Goal: Task Accomplishment & Management: Use online tool/utility

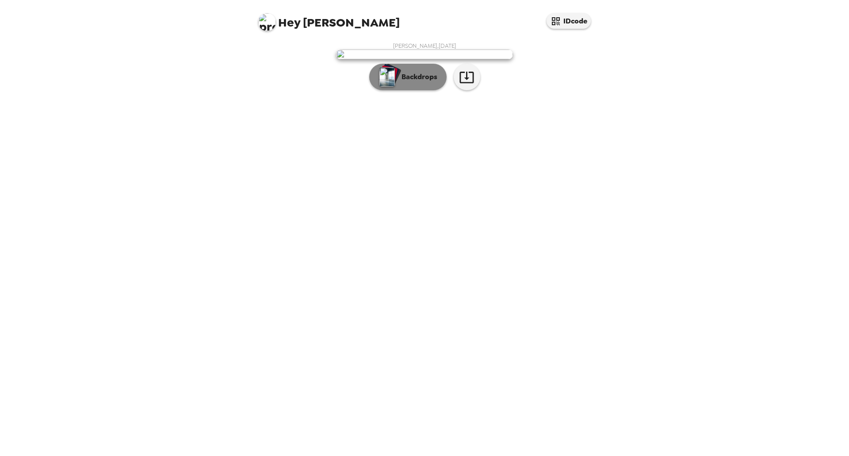
click at [425, 82] on p "Backdrops" at bounding box center [417, 77] width 40 height 11
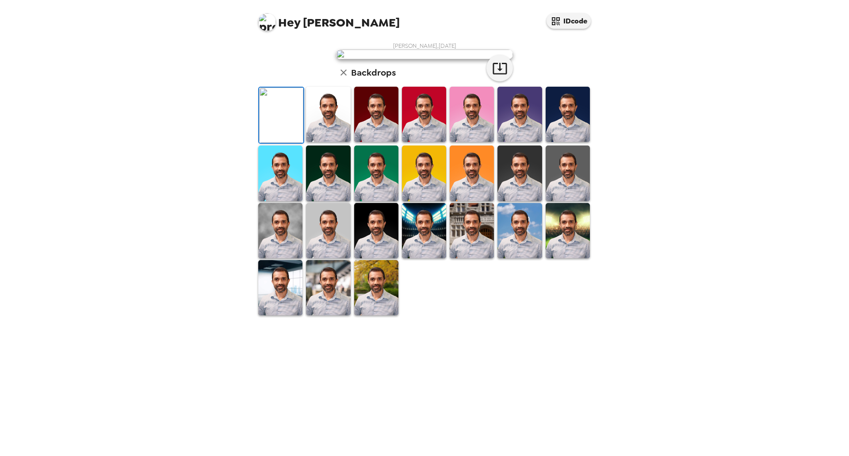
scroll to position [36, 0]
click at [318, 142] on img at bounding box center [328, 114] width 44 height 55
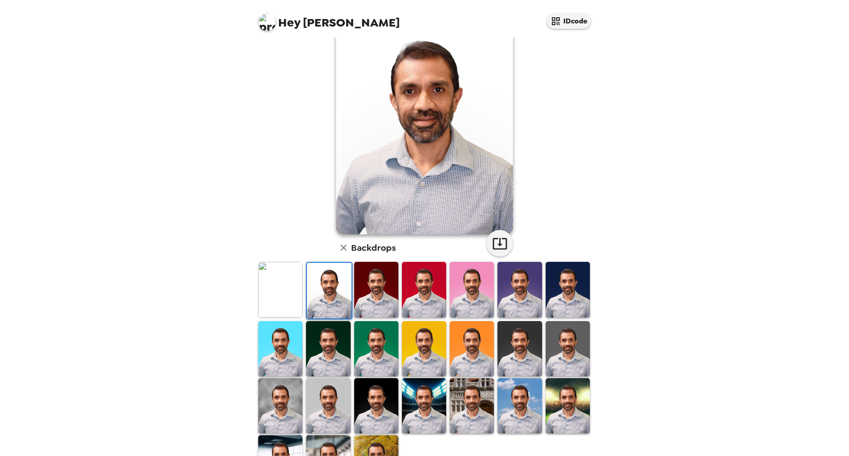
click at [564, 342] on img at bounding box center [567, 348] width 44 height 55
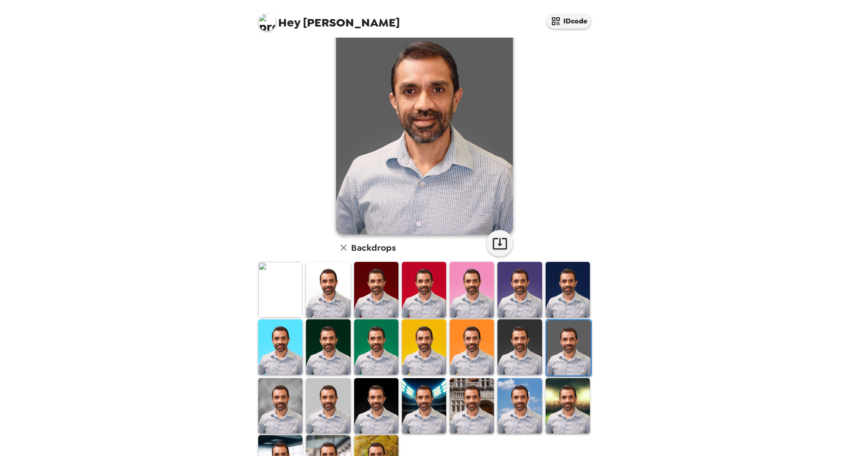
click at [327, 309] on img at bounding box center [328, 289] width 44 height 55
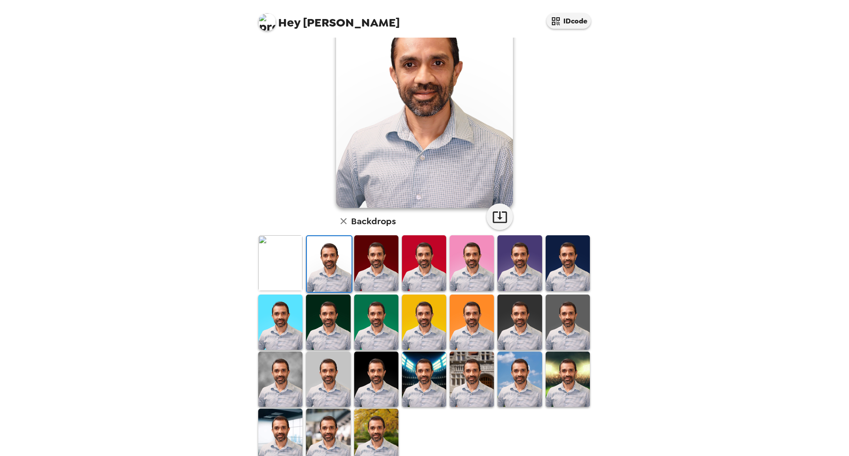
scroll to position [80, 0]
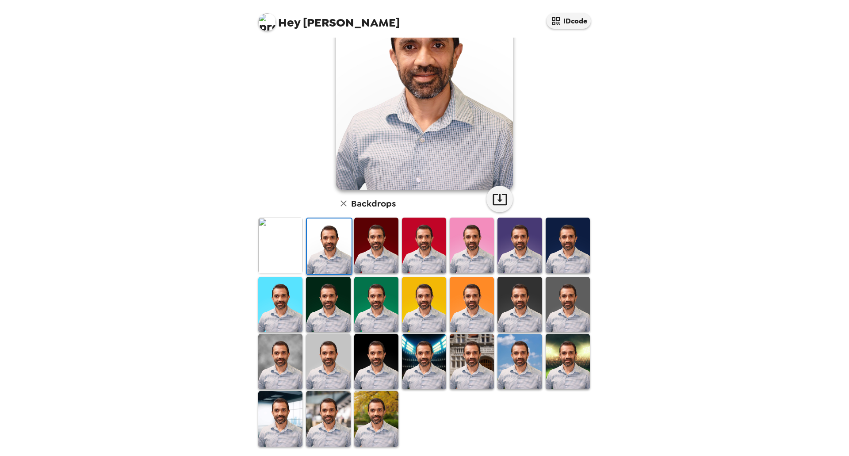
click at [375, 250] on img at bounding box center [376, 244] width 44 height 55
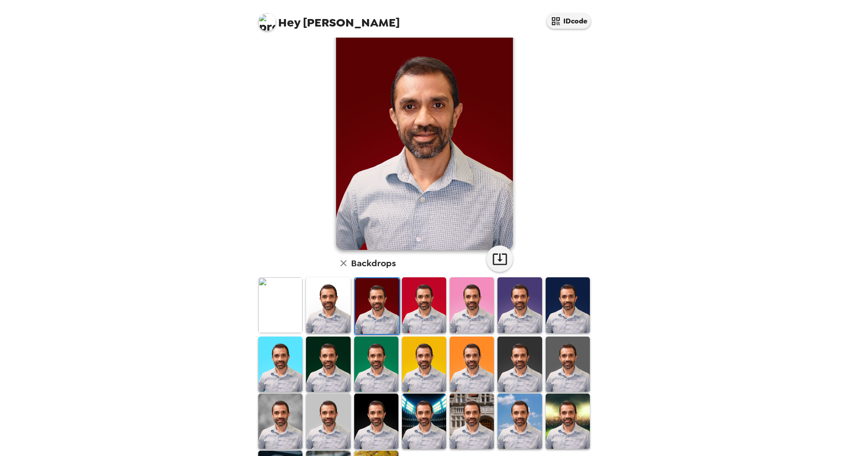
scroll to position [0, 0]
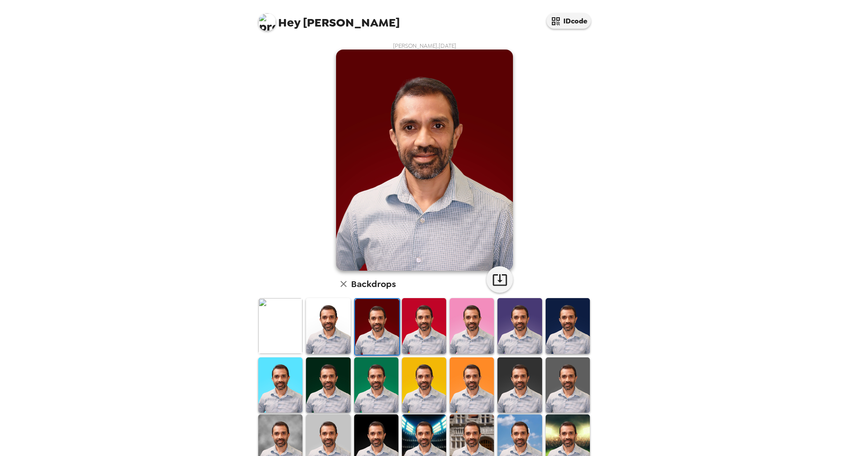
click at [320, 387] on img at bounding box center [328, 384] width 44 height 55
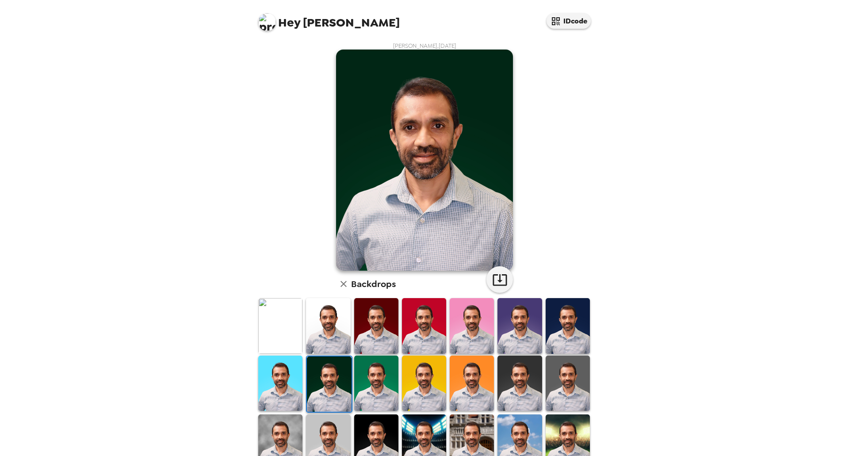
click at [518, 386] on img at bounding box center [519, 382] width 44 height 55
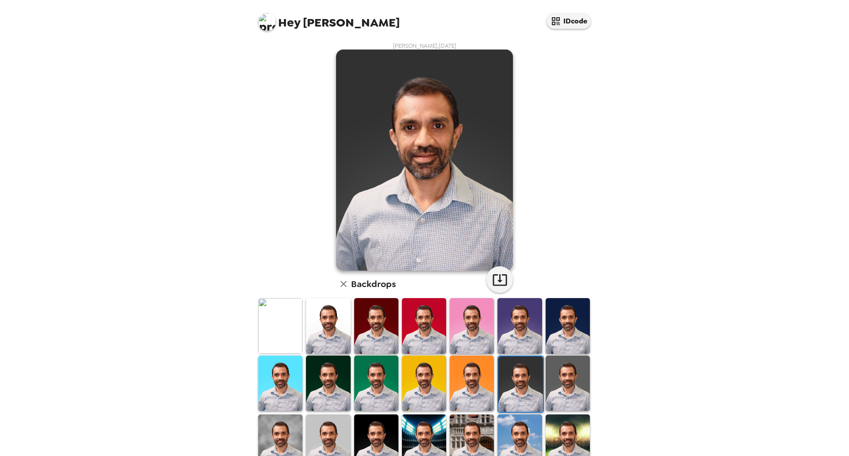
click at [321, 314] on img at bounding box center [328, 325] width 44 height 55
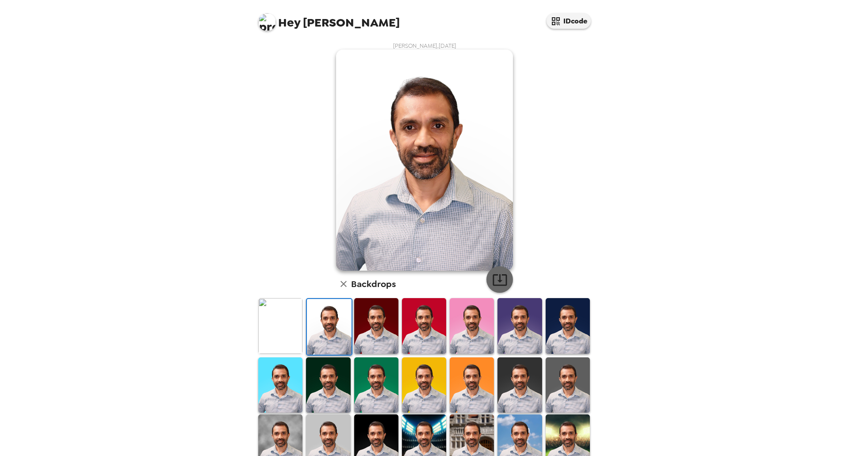
click at [495, 284] on icon "button" at bounding box center [499, 279] width 15 height 15
click at [371, 328] on img at bounding box center [376, 325] width 44 height 55
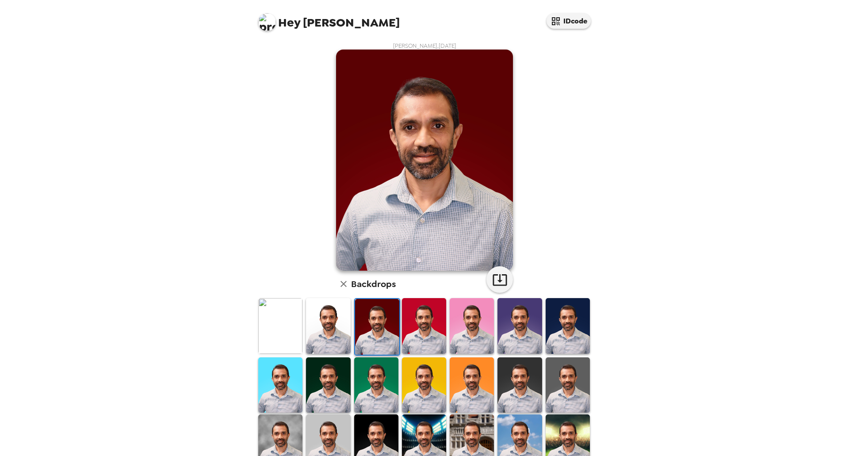
click at [555, 387] on img at bounding box center [567, 384] width 44 height 55
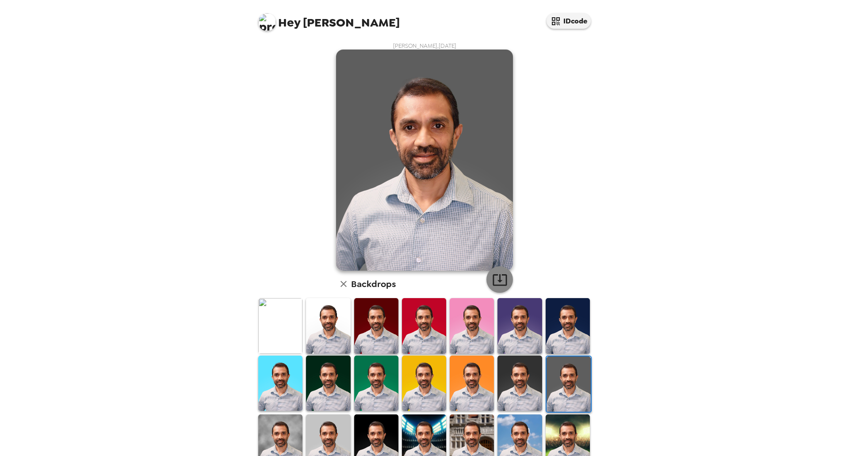
click at [495, 282] on icon "button" at bounding box center [499, 279] width 15 height 15
click at [564, 148] on div "[PERSON_NAME] , [DATE] Backdrops" at bounding box center [424, 285] width 336 height 486
click at [515, 378] on img at bounding box center [519, 382] width 44 height 55
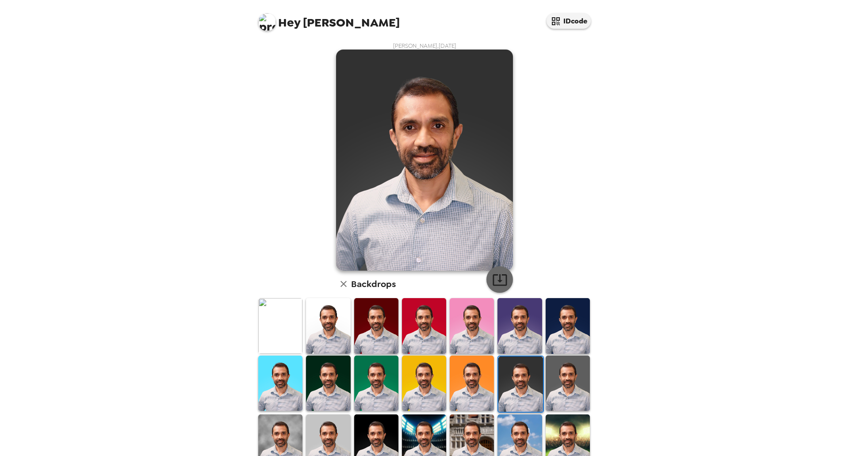
click at [498, 282] on icon "button" at bounding box center [499, 279] width 15 height 15
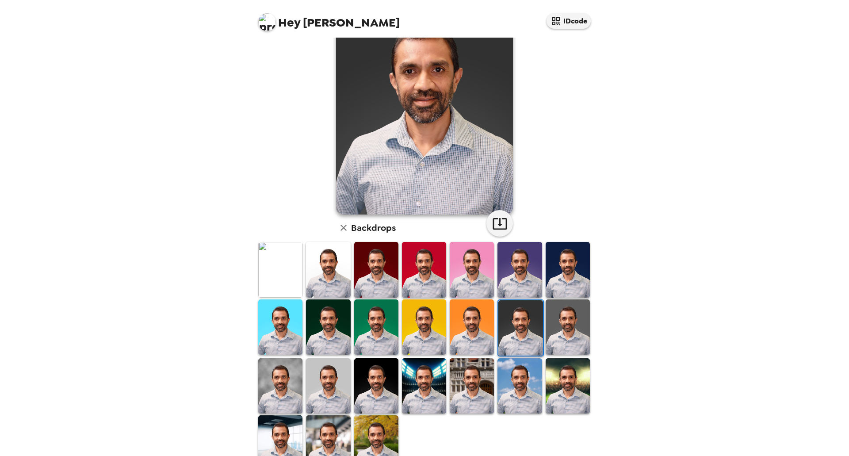
scroll to position [80, 0]
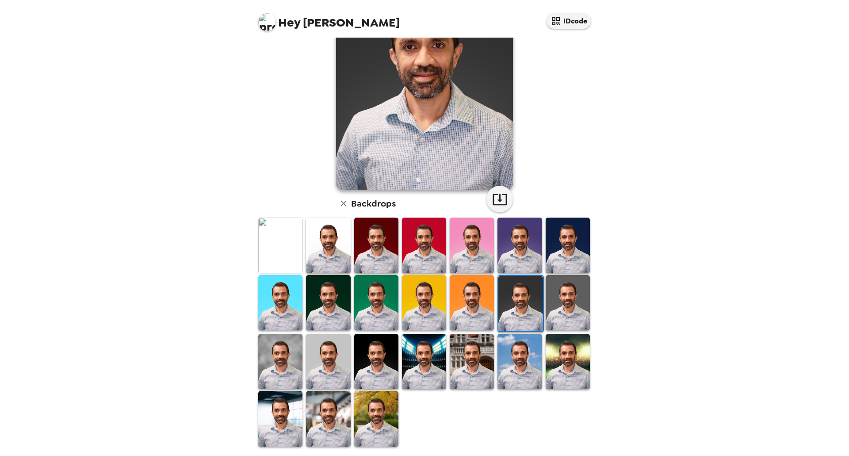
click at [318, 366] on img at bounding box center [328, 361] width 44 height 55
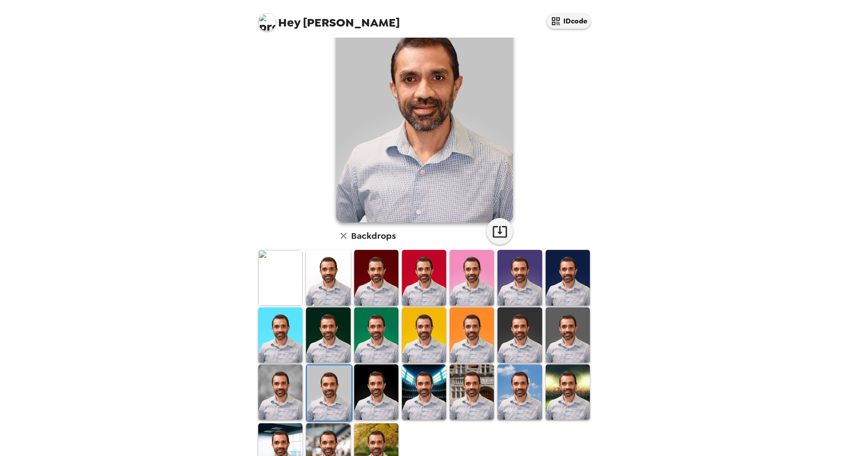
scroll to position [0, 0]
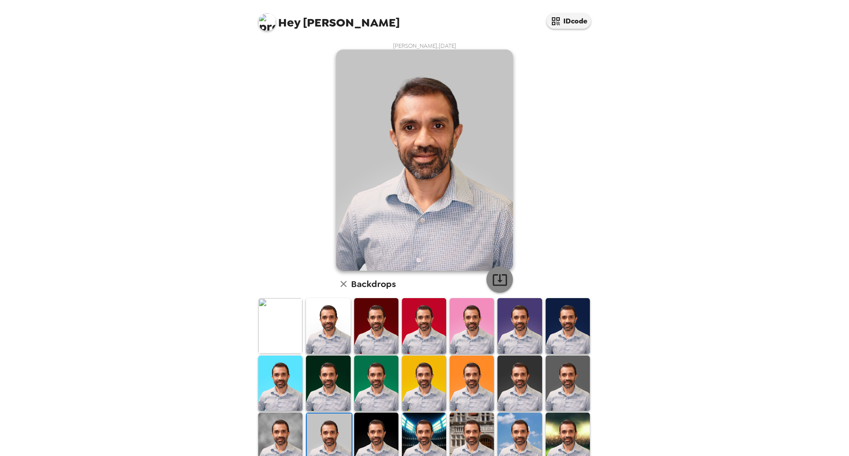
click at [497, 282] on icon "button" at bounding box center [499, 279] width 14 height 11
click at [557, 319] on img at bounding box center [567, 325] width 44 height 55
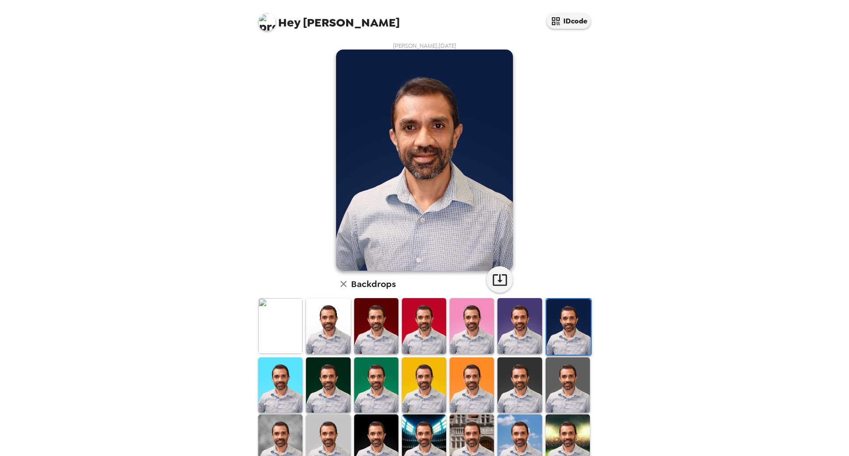
click at [518, 330] on img at bounding box center [519, 325] width 44 height 55
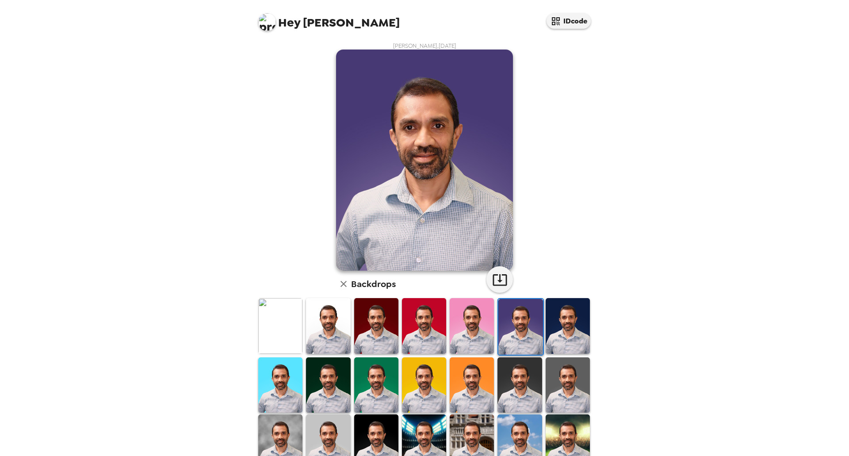
click at [472, 323] on img at bounding box center [471, 325] width 44 height 55
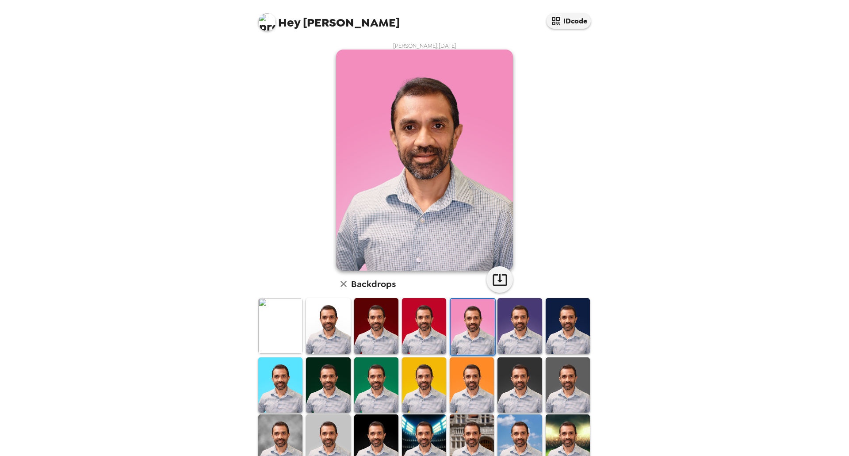
click at [431, 320] on img at bounding box center [424, 325] width 44 height 55
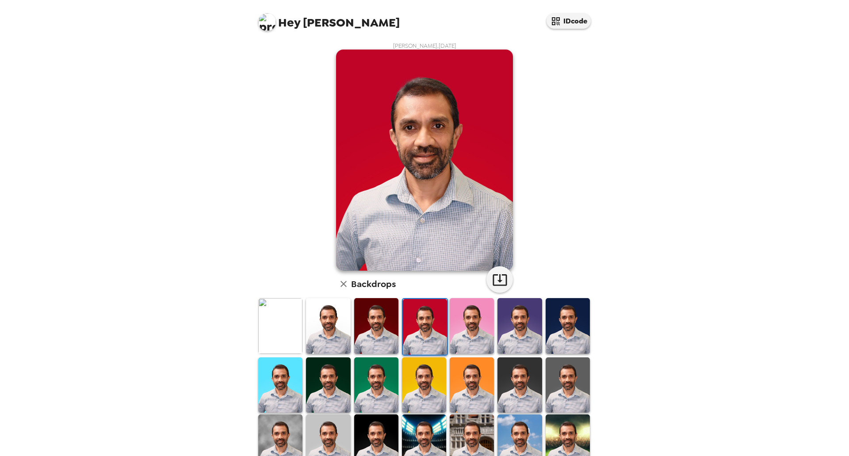
click at [378, 324] on img at bounding box center [376, 325] width 44 height 55
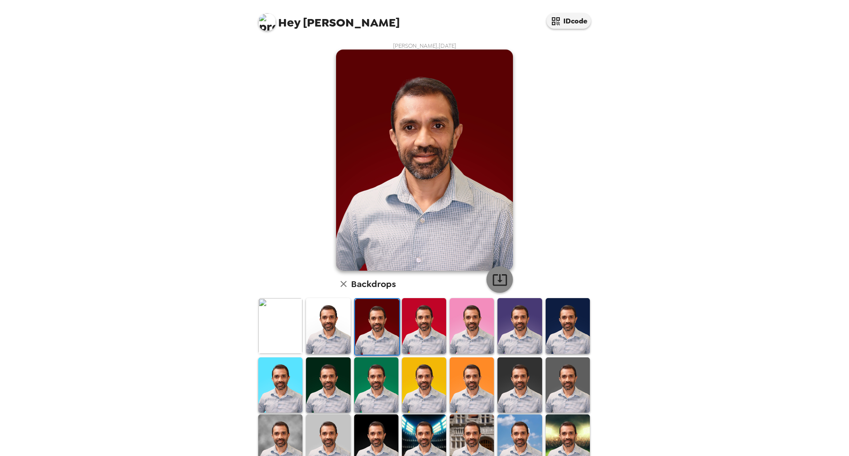
click at [495, 286] on icon "button" at bounding box center [499, 279] width 15 height 15
click at [743, 247] on div "Hey Raj IDcode [PERSON_NAME] , [DATE] Backdrops" at bounding box center [424, 228] width 849 height 456
click at [479, 384] on img at bounding box center [471, 384] width 44 height 55
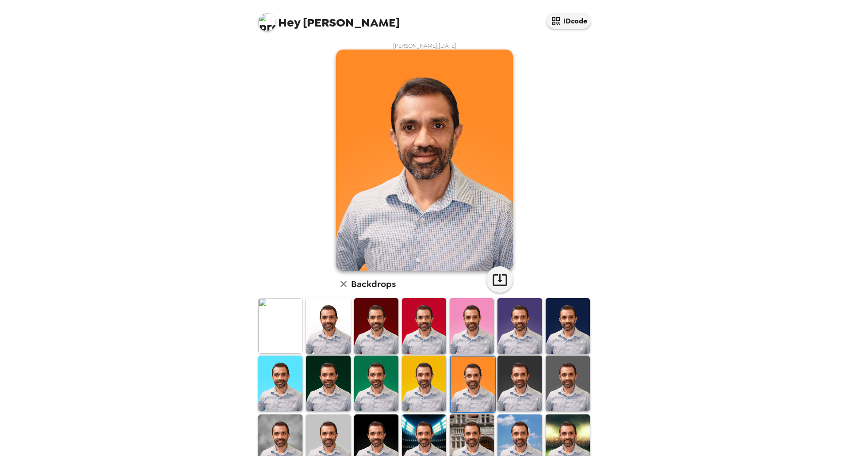
drag, startPoint x: 479, startPoint y: 369, endPoint x: 474, endPoint y: 374, distance: 6.2
click at [478, 369] on img at bounding box center [472, 383] width 44 height 55
drag, startPoint x: 411, startPoint y: 382, endPoint x: 420, endPoint y: 382, distance: 8.4
click at [411, 382] on img at bounding box center [424, 382] width 44 height 55
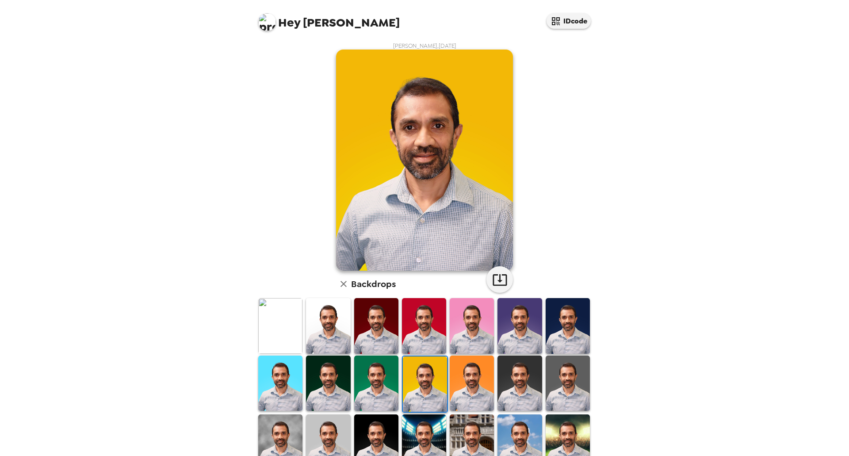
click at [381, 377] on img at bounding box center [376, 382] width 44 height 55
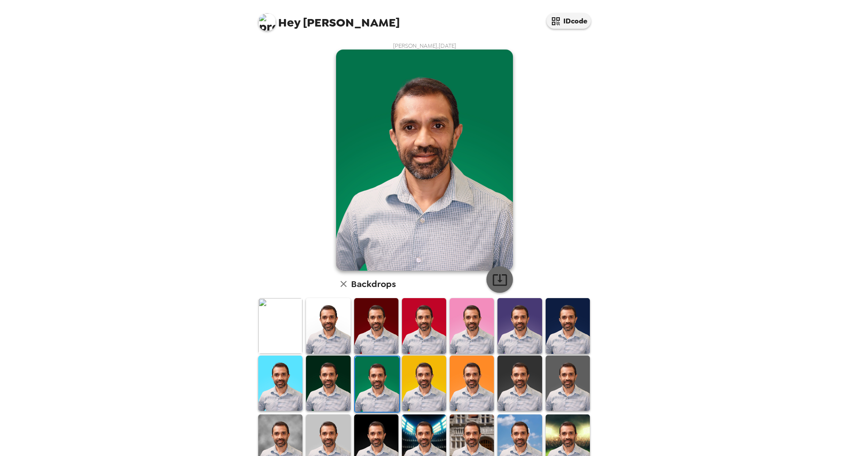
click at [497, 284] on icon "button" at bounding box center [499, 279] width 15 height 15
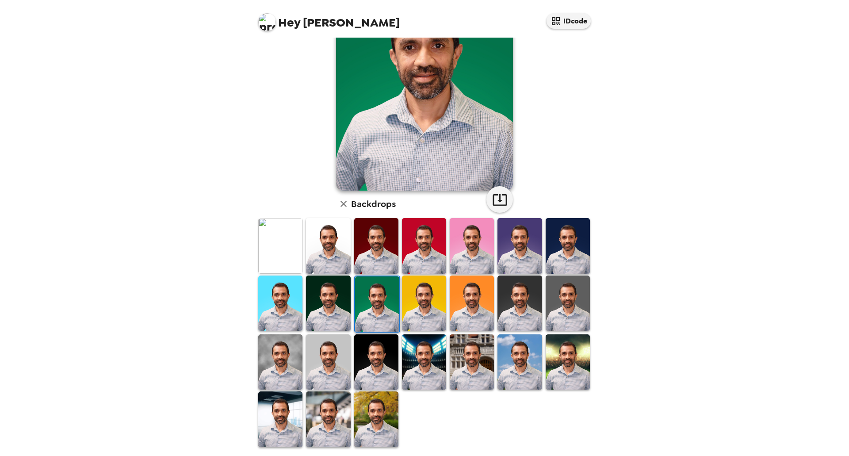
scroll to position [80, 0]
drag, startPoint x: 278, startPoint y: 355, endPoint x: 624, endPoint y: 319, distance: 347.5
click at [278, 355] on img at bounding box center [280, 361] width 44 height 55
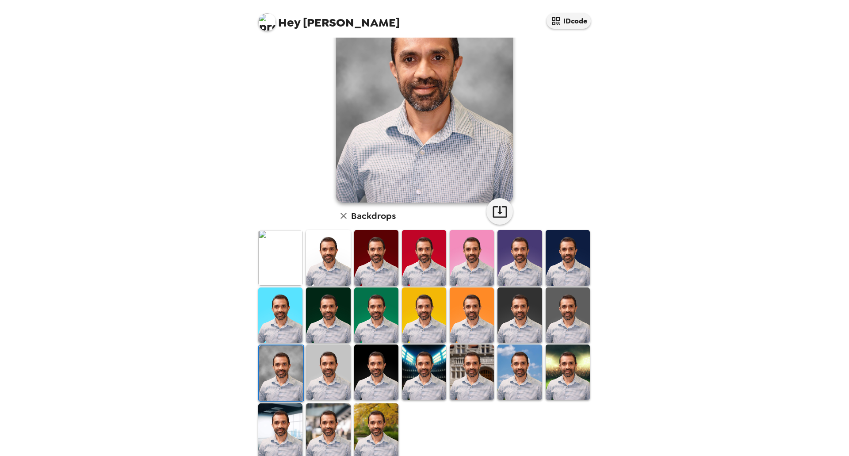
scroll to position [80, 0]
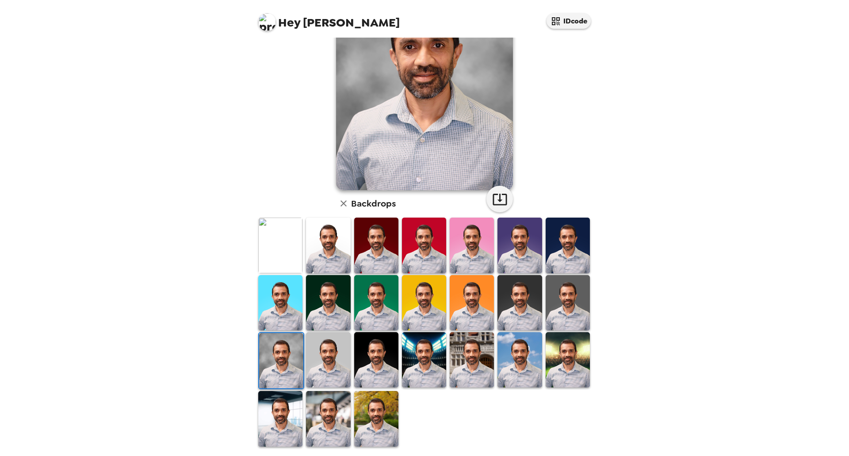
click at [367, 366] on img at bounding box center [376, 359] width 44 height 55
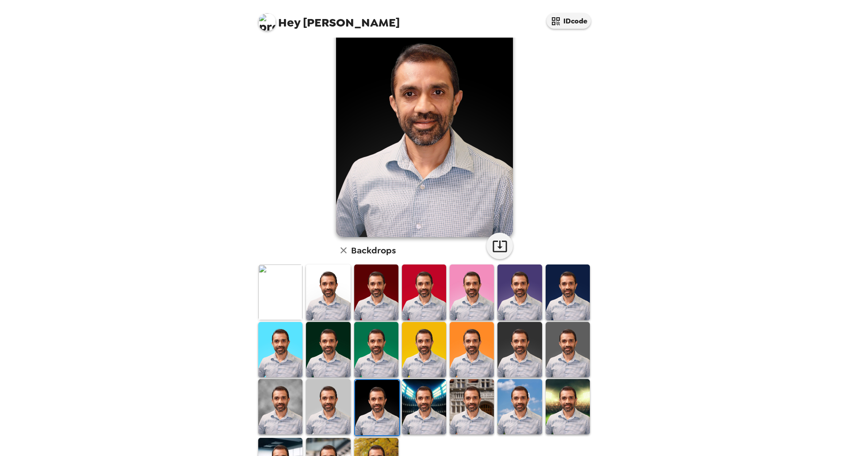
scroll to position [0, 0]
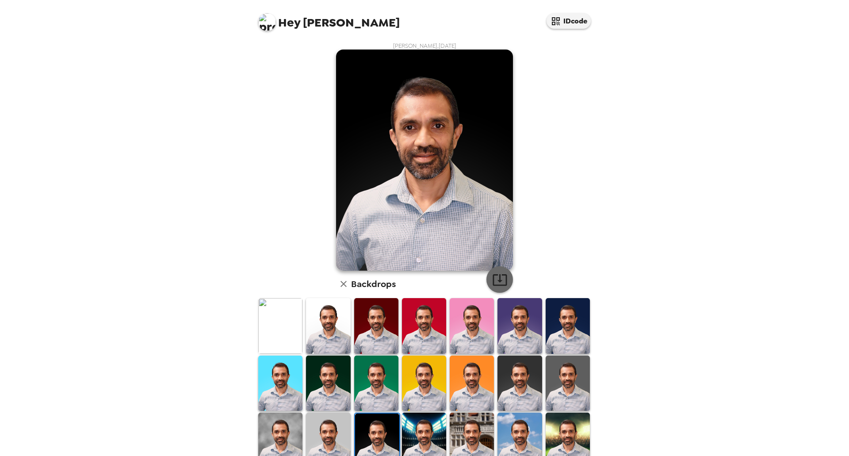
click at [495, 278] on icon "button" at bounding box center [499, 279] width 15 height 15
click at [563, 330] on img at bounding box center [567, 325] width 44 height 55
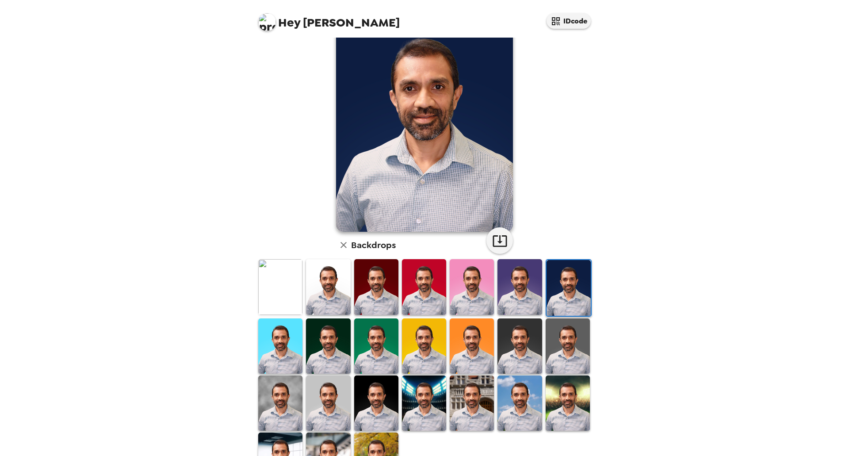
scroll to position [80, 0]
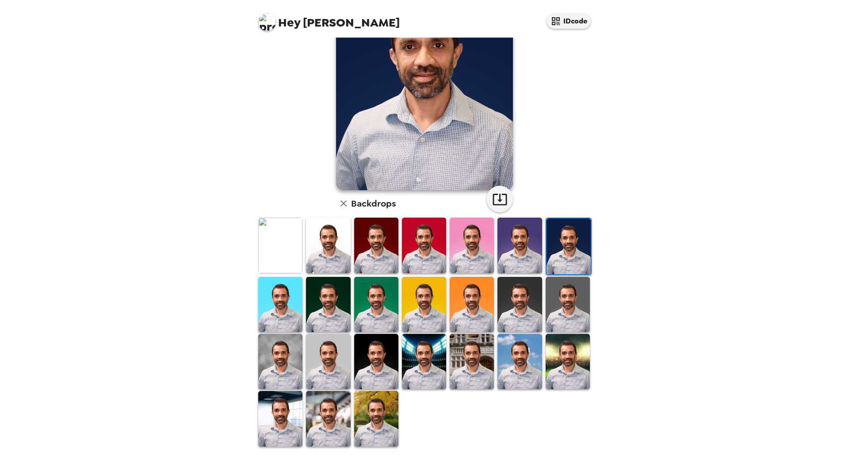
click at [464, 378] on img at bounding box center [471, 361] width 44 height 55
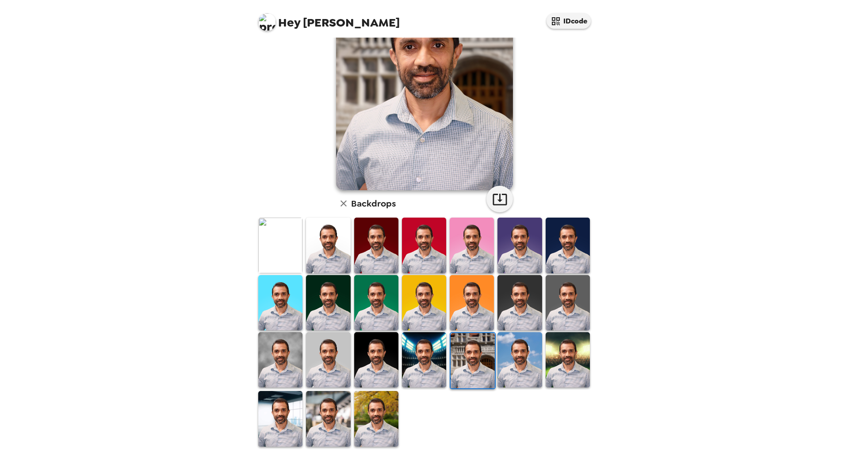
click at [516, 370] on img at bounding box center [519, 359] width 44 height 55
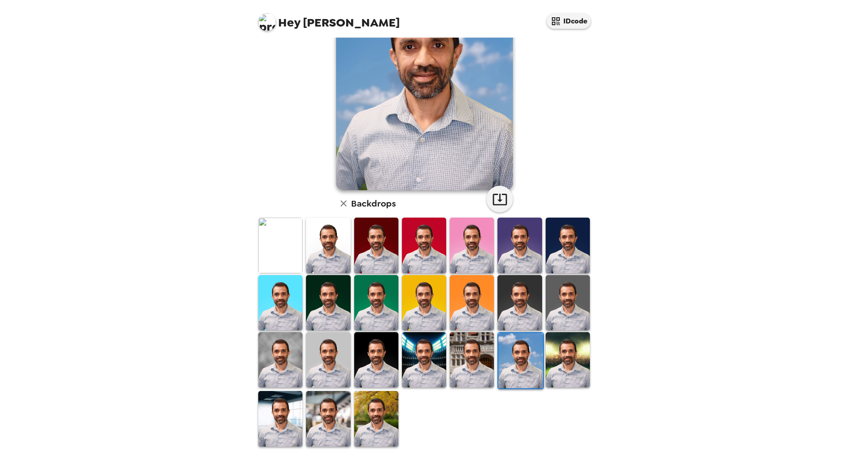
click at [291, 407] on img at bounding box center [280, 418] width 44 height 55
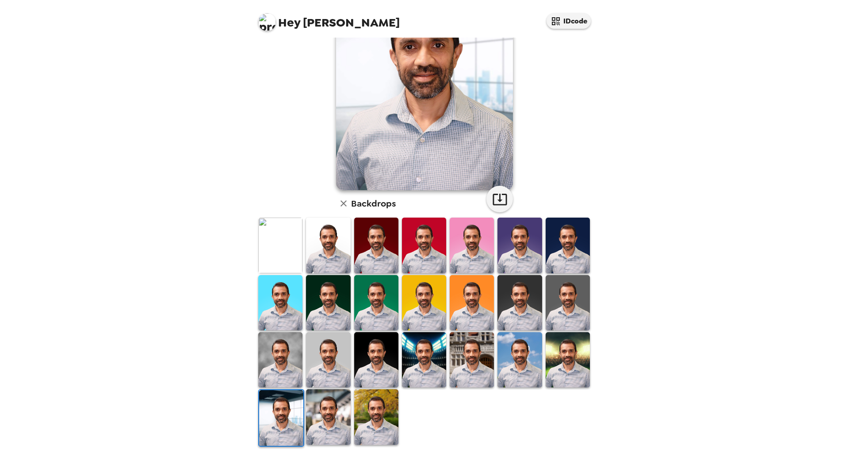
drag, startPoint x: 365, startPoint y: 397, endPoint x: 490, endPoint y: 392, distance: 124.3
click at [365, 398] on img at bounding box center [376, 416] width 44 height 55
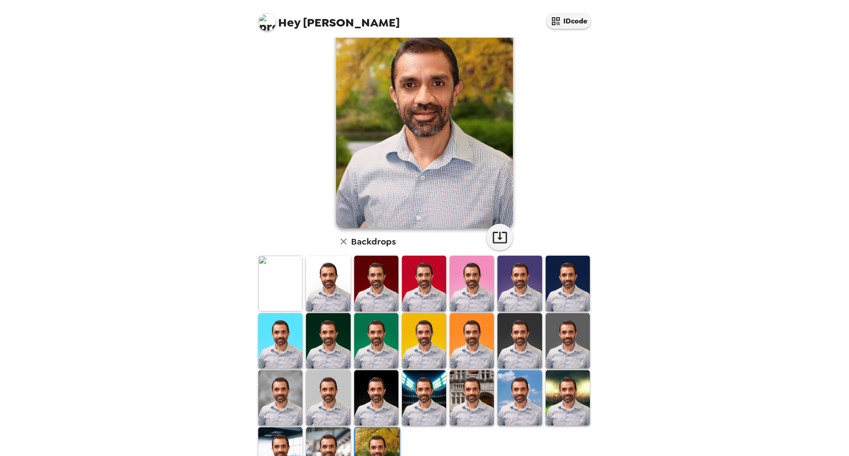
scroll to position [0, 0]
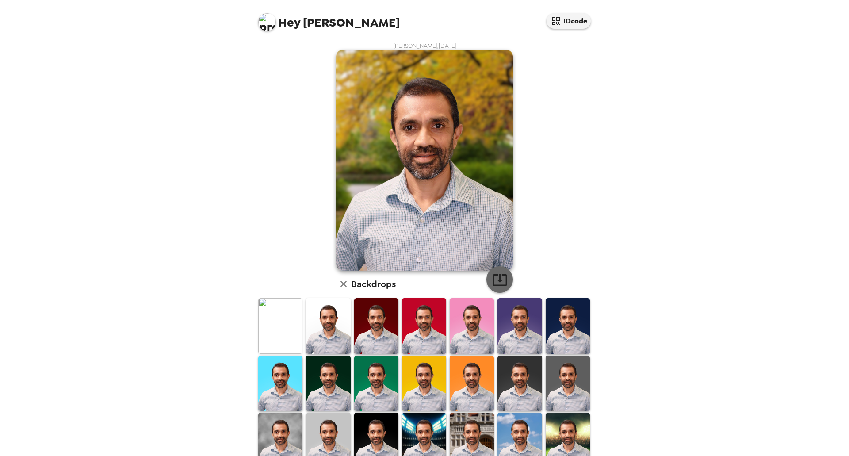
click at [495, 283] on icon "button" at bounding box center [499, 279] width 15 height 15
click at [576, 26] on button "IDcode" at bounding box center [568, 20] width 44 height 15
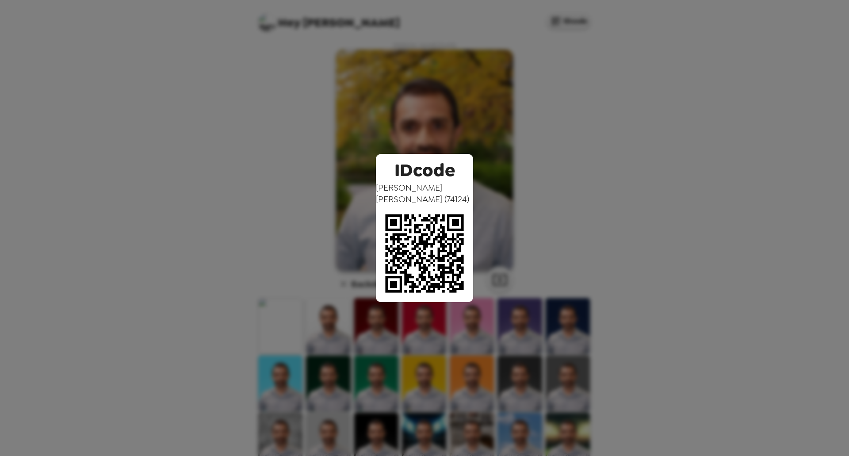
click at [563, 50] on div "IDcode Raj Shah ( 74124 )" at bounding box center [424, 228] width 849 height 456
